Goal: Transaction & Acquisition: Purchase product/service

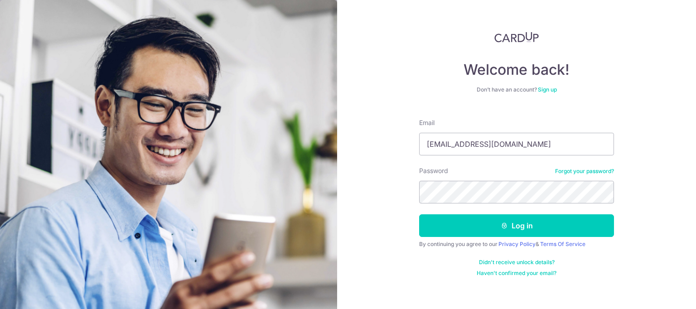
type input "[EMAIL_ADDRESS][DOMAIN_NAME]"
click at [419, 214] on button "Log in" at bounding box center [516, 225] width 195 height 23
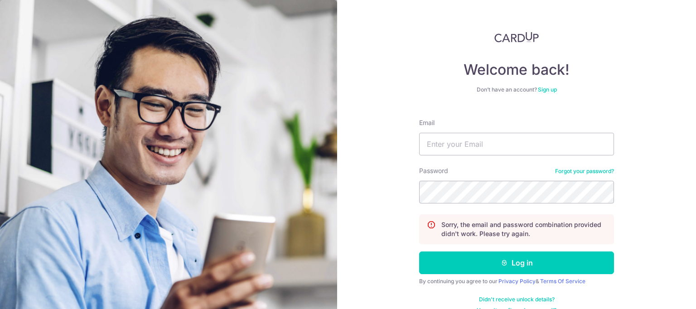
click at [410, 135] on div "Welcome back! Don’t have an account? Sign up Email Password Forgot your passwor…" at bounding box center [516, 154] width 359 height 309
click at [455, 149] on input "Email" at bounding box center [516, 144] width 195 height 23
type input "kailip0627@gmail.com"
click at [419, 252] on button "Log in" at bounding box center [516, 263] width 195 height 23
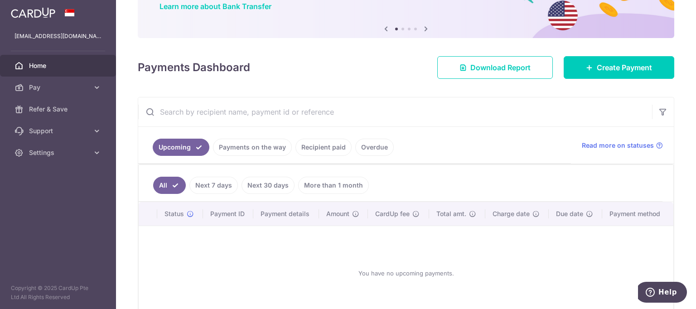
scroll to position [132, 0]
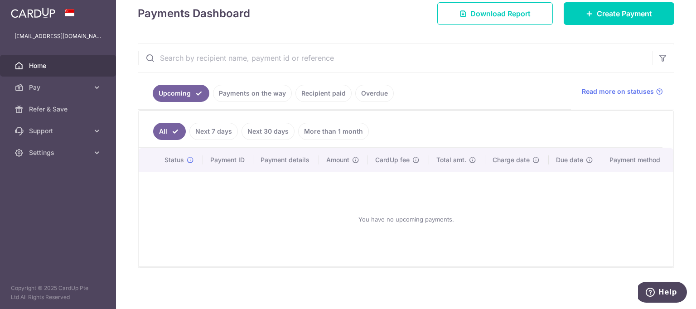
click at [223, 132] on link "Next 7 days" at bounding box center [213, 131] width 49 height 17
click at [331, 130] on link "More than 1 month" at bounding box center [333, 131] width 71 height 17
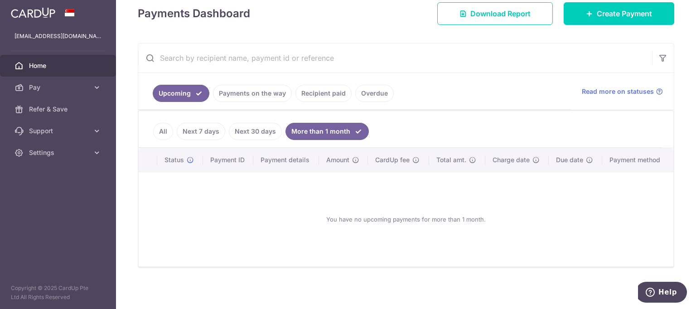
click at [161, 136] on link "All" at bounding box center [163, 131] width 20 height 17
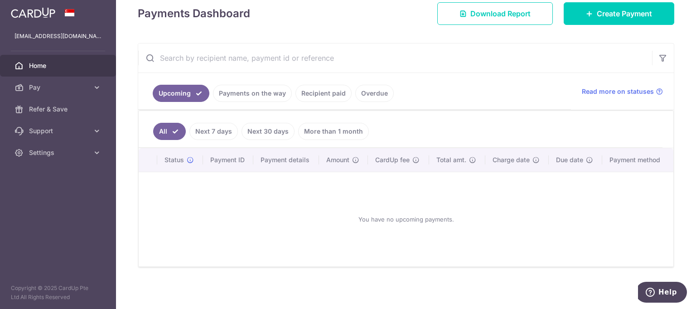
click at [245, 94] on link "Payments on the way" at bounding box center [252, 93] width 79 height 17
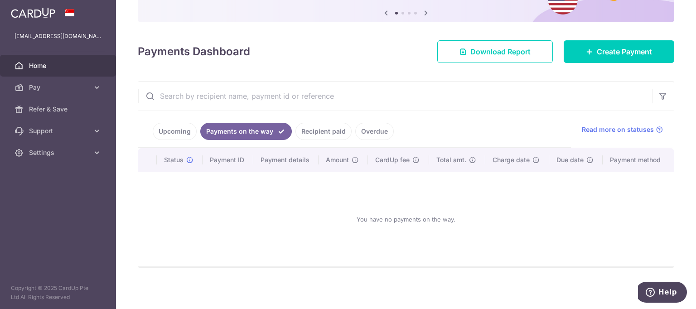
click at [342, 134] on link "Recipient paid" at bounding box center [324, 131] width 56 height 17
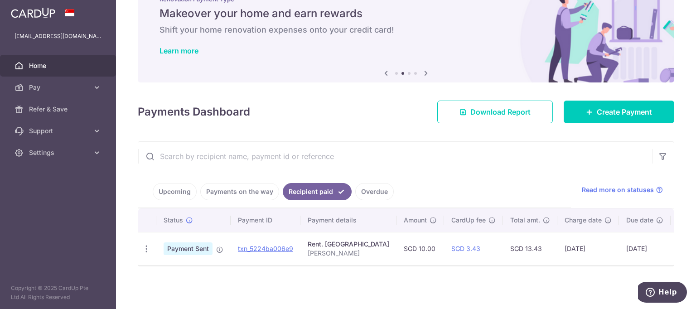
scroll to position [0, 34]
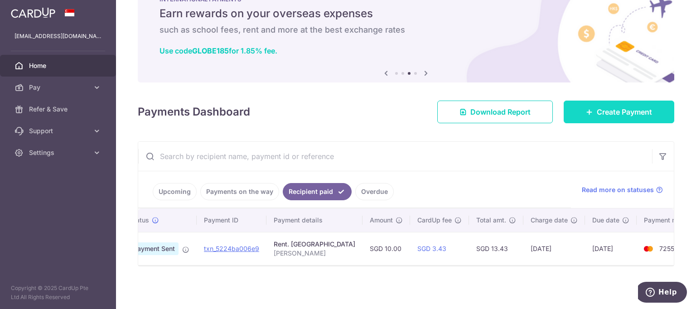
click at [609, 109] on span "Create Payment" at bounding box center [624, 112] width 55 height 11
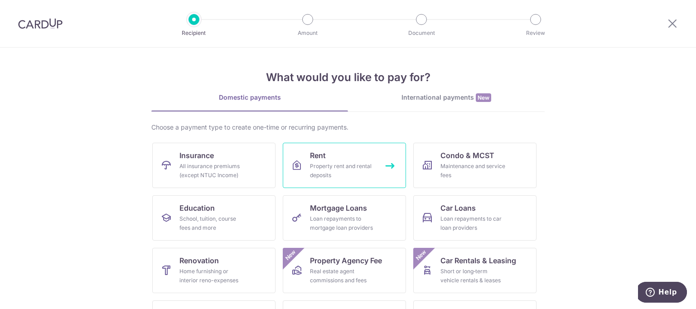
click at [325, 165] on div "Property rent and rental deposits" at bounding box center [342, 171] width 65 height 18
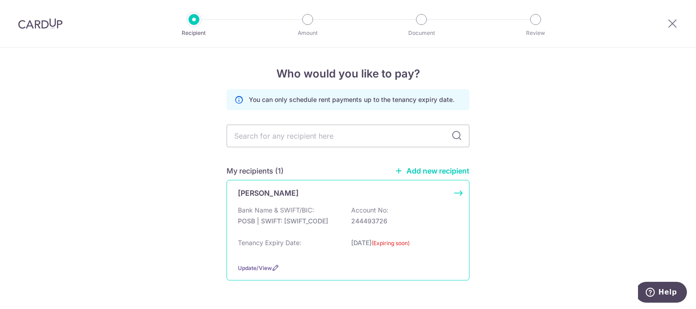
click at [402, 208] on div "Bank Name & SWIFT/BIC: POSB | SWIFT: DBSSSGSGXXX Account No: 244493726" at bounding box center [348, 220] width 220 height 29
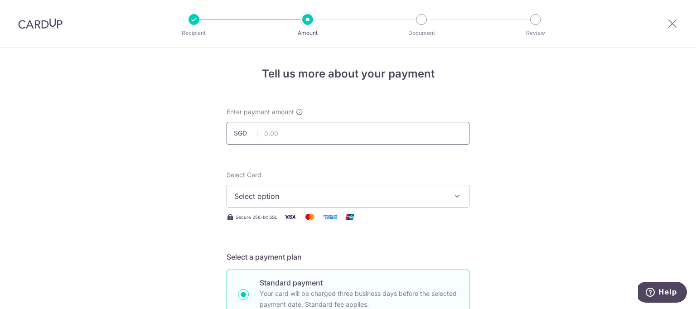
click at [308, 131] on input "text" at bounding box center [348, 133] width 243 height 23
type input "8,000.00"
click at [452, 201] on button "Select option" at bounding box center [348, 196] width 243 height 23
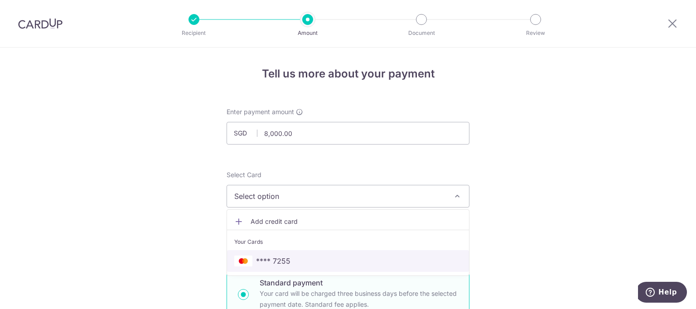
click at [355, 254] on link "**** 7255" at bounding box center [348, 261] width 242 height 22
